Goal: Task Accomplishment & Management: Use online tool/utility

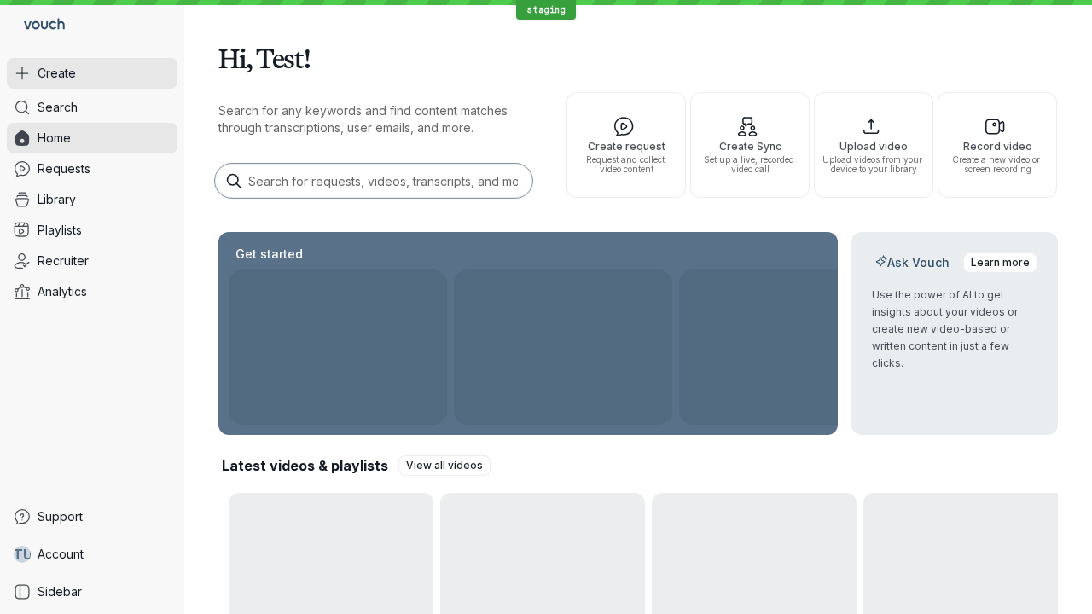
click at [92, 73] on button "Create" at bounding box center [92, 73] width 171 height 31
